Goal: Task Accomplishment & Management: Complete application form

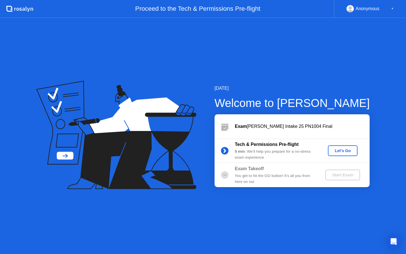
click at [344, 151] on div "Let's Go" at bounding box center [342, 150] width 25 height 5
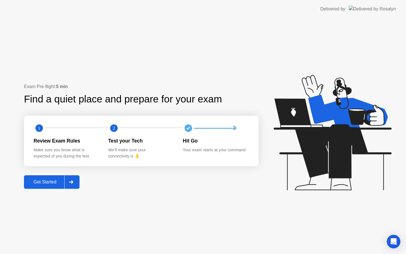
click at [55, 179] on div "Get Started" at bounding box center [45, 181] width 39 height 5
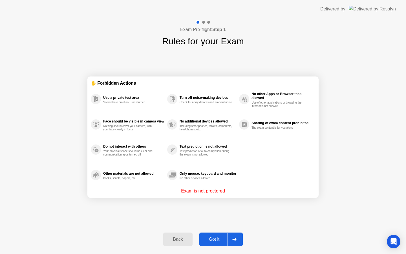
click at [218, 241] on div "Got it" at bounding box center [214, 238] width 26 height 5
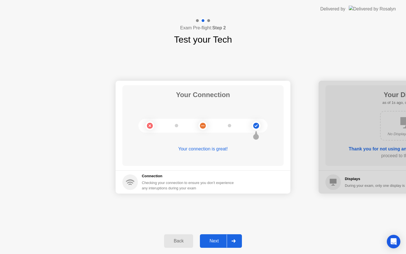
click at [216, 241] on div "Next" at bounding box center [213, 240] width 25 height 5
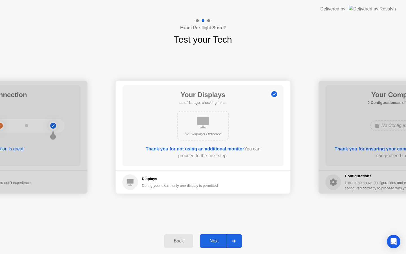
click at [219, 241] on div "Next" at bounding box center [213, 240] width 25 height 5
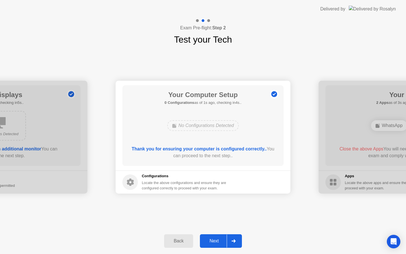
click at [219, 241] on div "Next" at bounding box center [213, 240] width 25 height 5
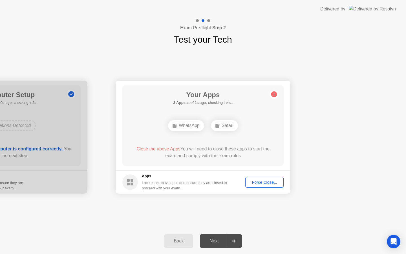
click at [259, 184] on div "Force Close..." at bounding box center [264, 182] width 34 height 5
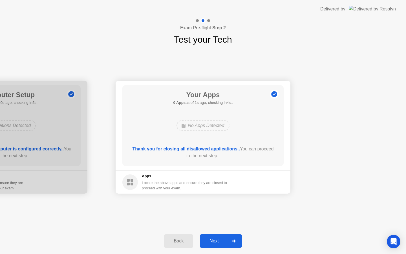
click at [210, 240] on div "Next" at bounding box center [213, 240] width 25 height 5
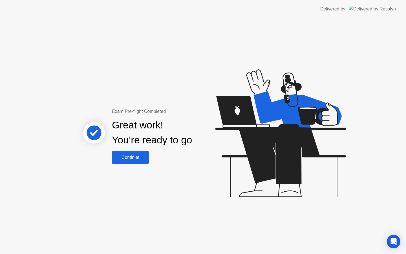
click at [134, 161] on button "Continue" at bounding box center [130, 157] width 37 height 14
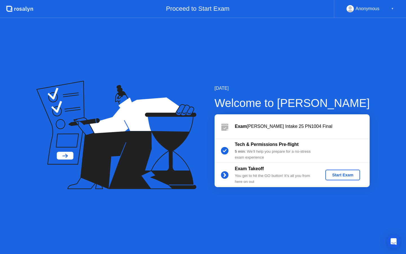
click at [336, 176] on div "Start Exam" at bounding box center [342, 174] width 30 height 5
